Goal: Information Seeking & Learning: Learn about a topic

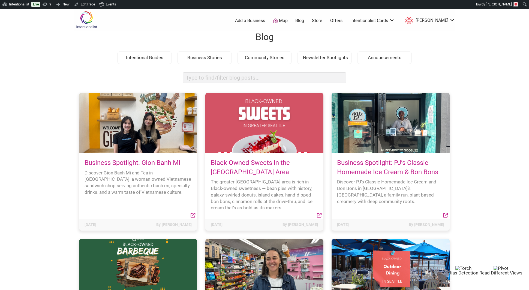
click at [140, 164] on link "Business Spotlight: Gion Banh Mi" at bounding box center [133, 163] width 96 height 8
click at [122, 159] on h4 "Business Spotlight: Gion Banh Mi" at bounding box center [138, 162] width 107 height 9
click at [121, 164] on link "Business Spotlight: Gion Banh Mi" at bounding box center [133, 163] width 96 height 8
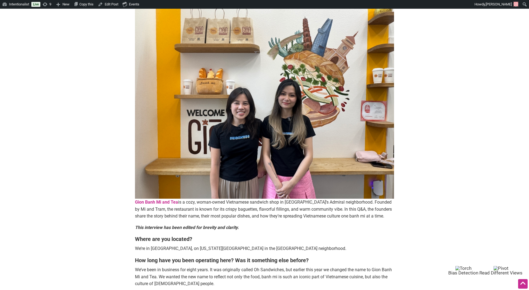
scroll to position [61, 0]
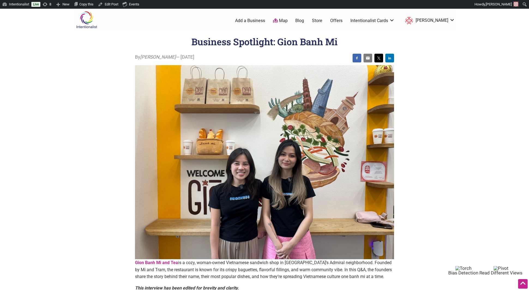
scroll to position [406, 0]
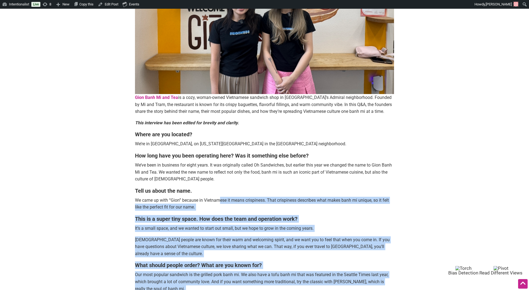
scroll to position [159, 0]
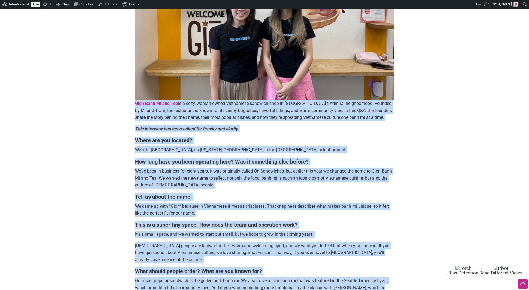
drag, startPoint x: 225, startPoint y: 249, endPoint x: 135, endPoint y: 104, distance: 170.3
click at [135, 104] on div "By Sarah — August 26, 2025 Gion Banh Mi and Tea is a cozy, woman-owned Vietname…" at bounding box center [264, 200] width 259 height 612
copy div "Gion Banh Mi and Tea is a cozy, woman-owned Vietnamese sandwich shop in West Se…"
